Goal: Task Accomplishment & Management: Manage account settings

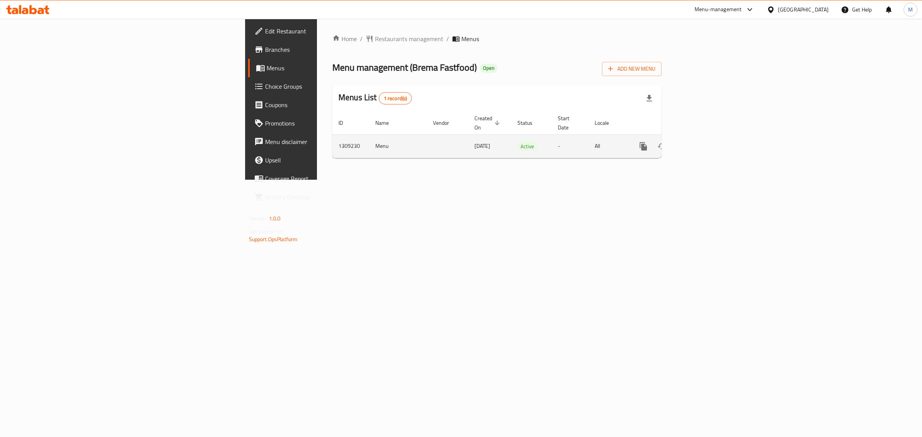
click at [703, 142] on icon "enhanced table" at bounding box center [698, 146] width 9 height 9
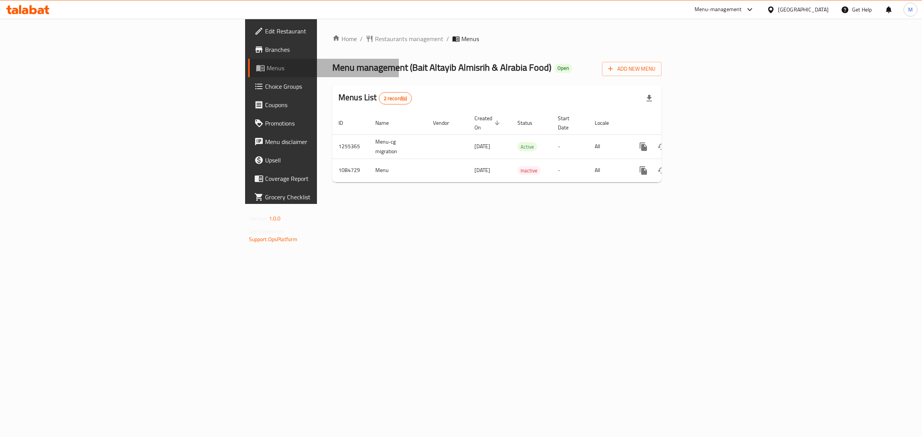
click at [267, 67] on span "Menus" at bounding box center [330, 67] width 126 height 9
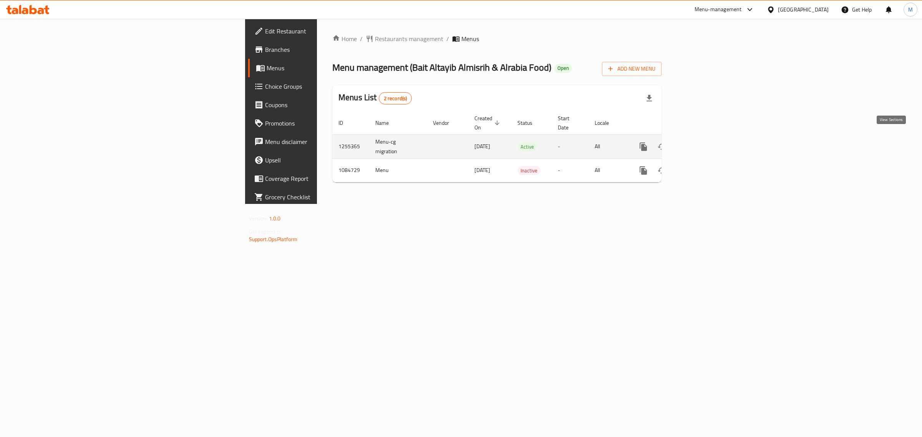
click at [702, 143] on icon "enhanced table" at bounding box center [698, 146] width 7 height 7
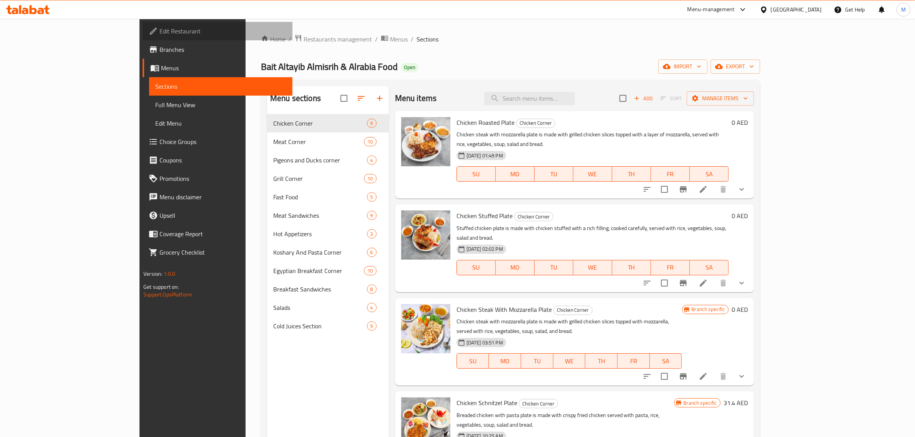
click at [159, 31] on span "Edit Restaurant" at bounding box center [222, 31] width 127 height 9
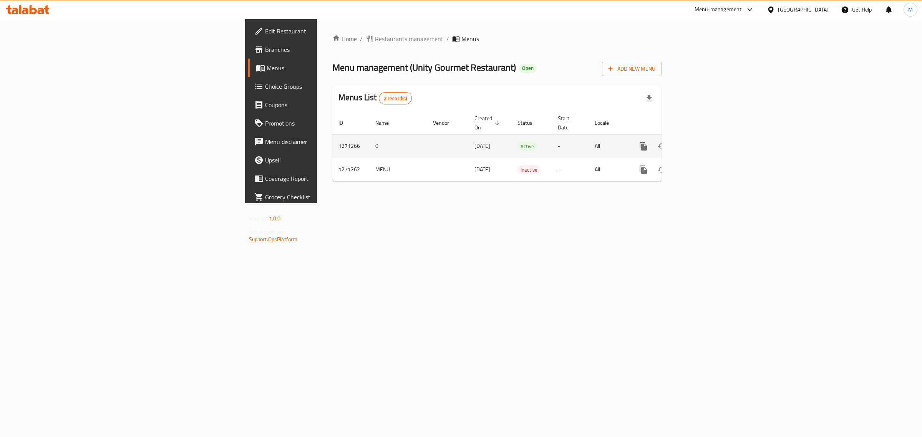
click at [703, 142] on icon "enhanced table" at bounding box center [698, 146] width 9 height 9
